Goal: Entertainment & Leisure: Consume media (video, audio)

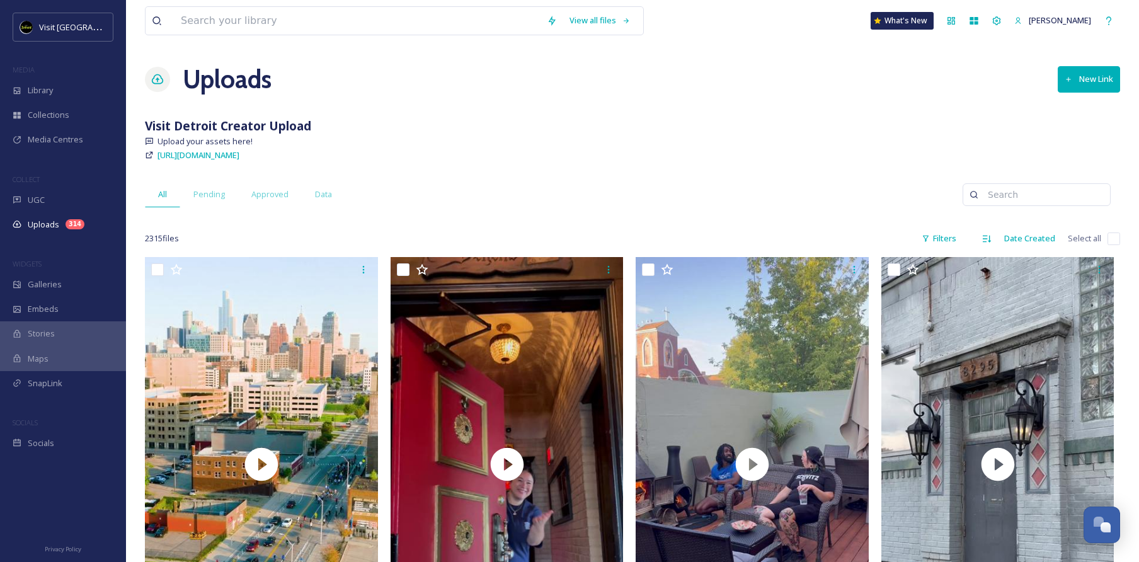
scroll to position [1258, 0]
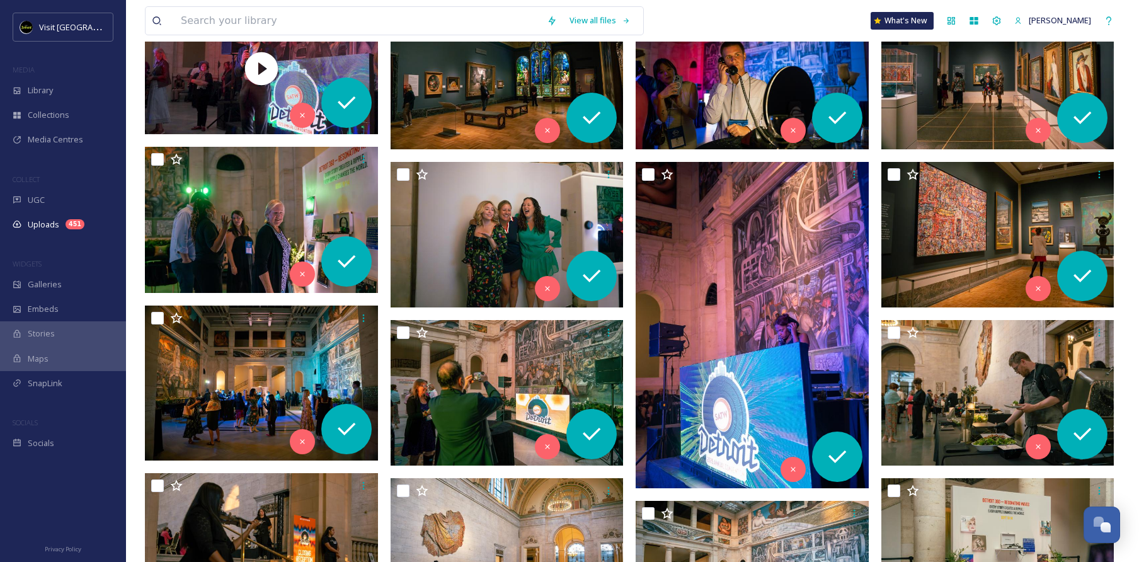
scroll to position [258, 0]
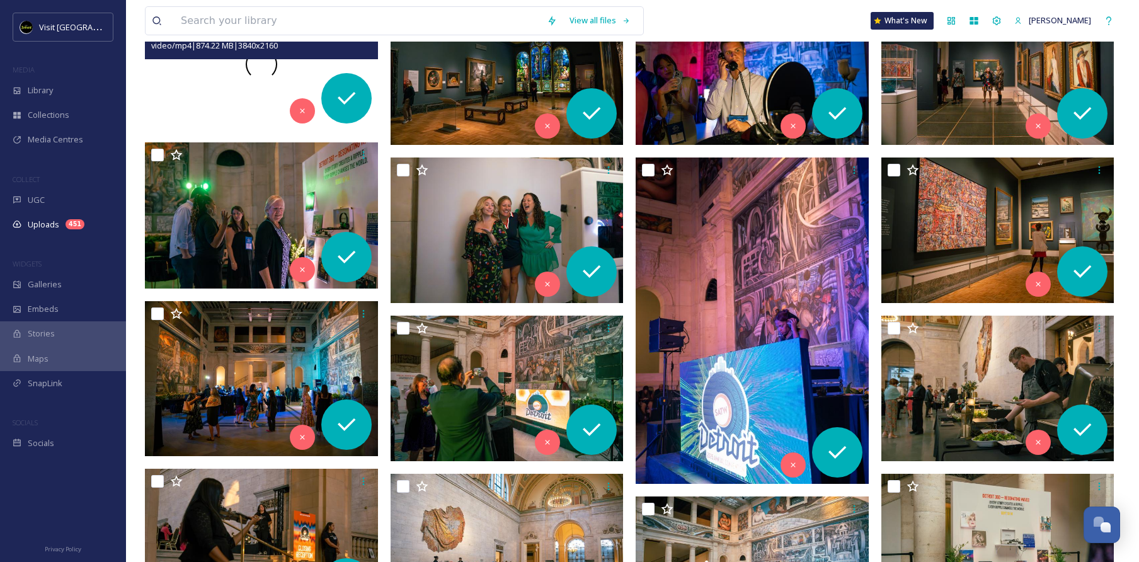
click at [212, 96] on div at bounding box center [261, 64] width 233 height 131
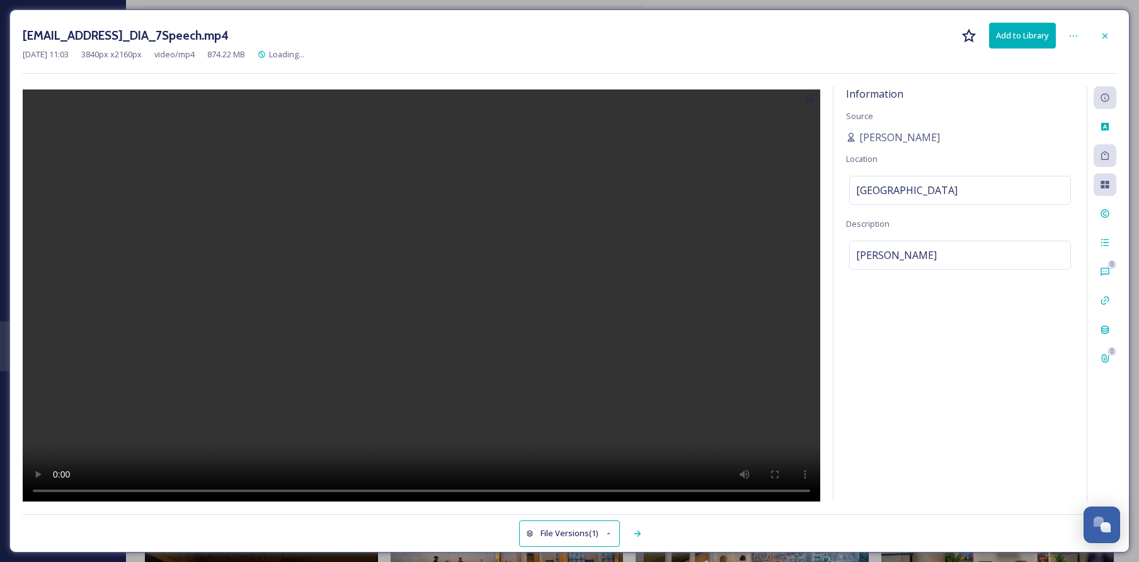
click at [416, 293] on video at bounding box center [421, 296] width 797 height 415
click at [59, 493] on video at bounding box center [421, 296] width 797 height 415
click at [1102, 33] on icon at bounding box center [1105, 36] width 10 height 10
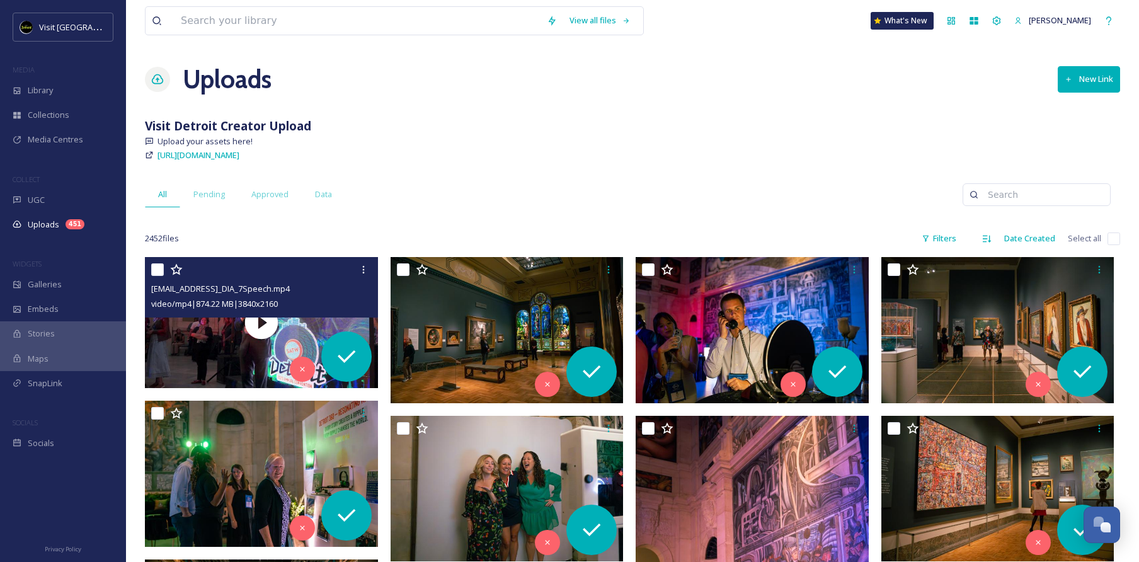
click at [683, 35] on div "View all files What's New Aron Bell" at bounding box center [632, 21] width 975 height 42
